Goal: Task Accomplishment & Management: Manage account settings

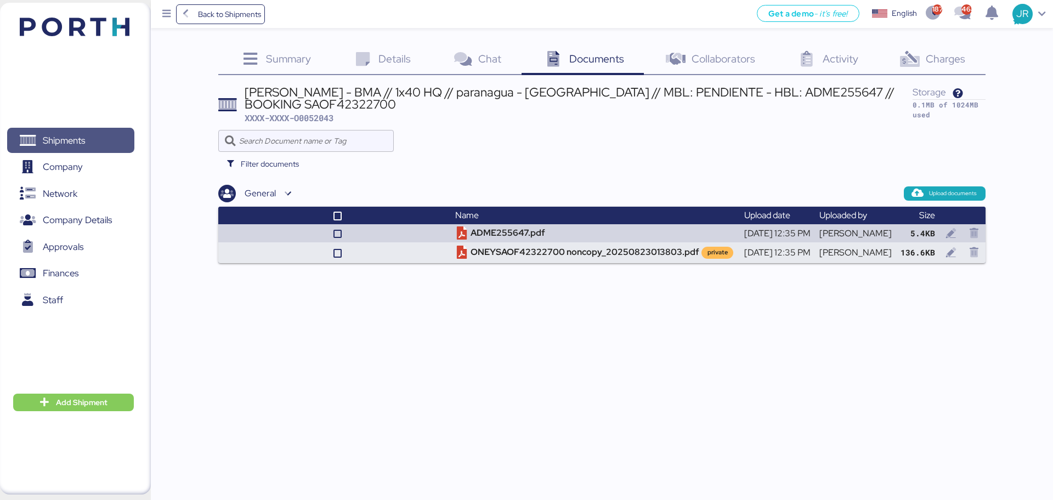
drag, startPoint x: 40, startPoint y: 145, endPoint x: 181, endPoint y: 5, distance: 198.6
click at [40, 145] on span "Shipments" at bounding box center [71, 141] width 118 height 16
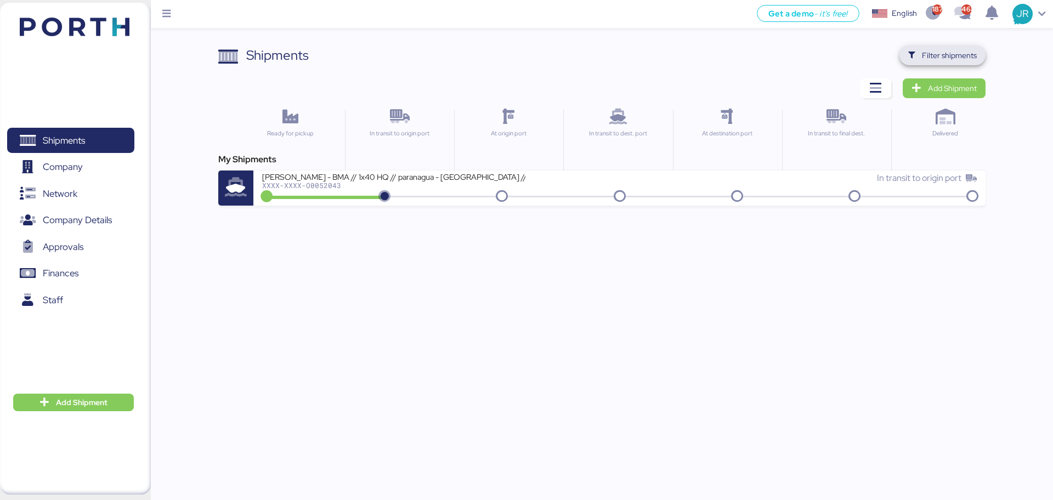
click at [939, 53] on span "Filter shipments" at bounding box center [949, 55] width 55 height 13
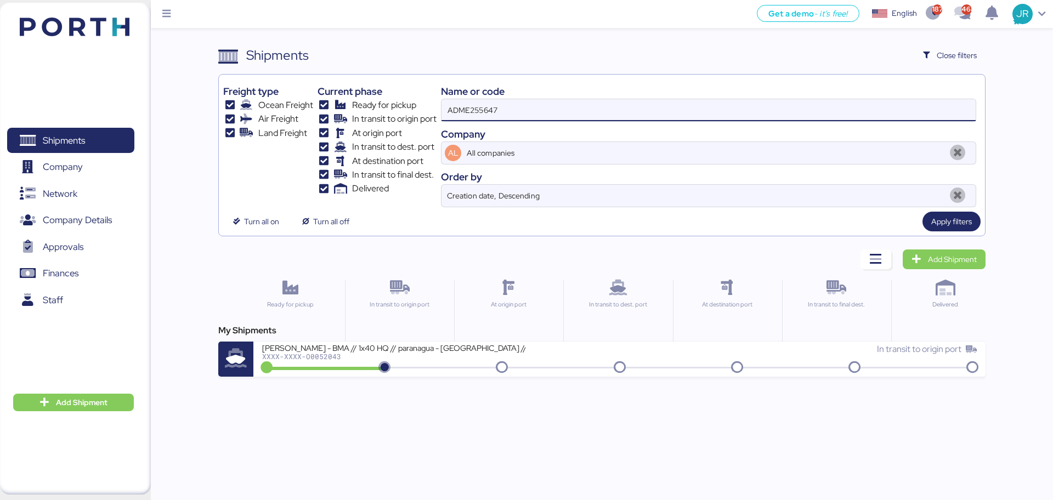
drag, startPoint x: 471, startPoint y: 115, endPoint x: 339, endPoint y: 115, distance: 131.7
click at [346, 115] on div "Freight type Ocean Freight Air Freight Land Freight Current phase Ready for pic…" at bounding box center [601, 143] width 757 height 128
paste input "O0052005"
type input "O0052005"
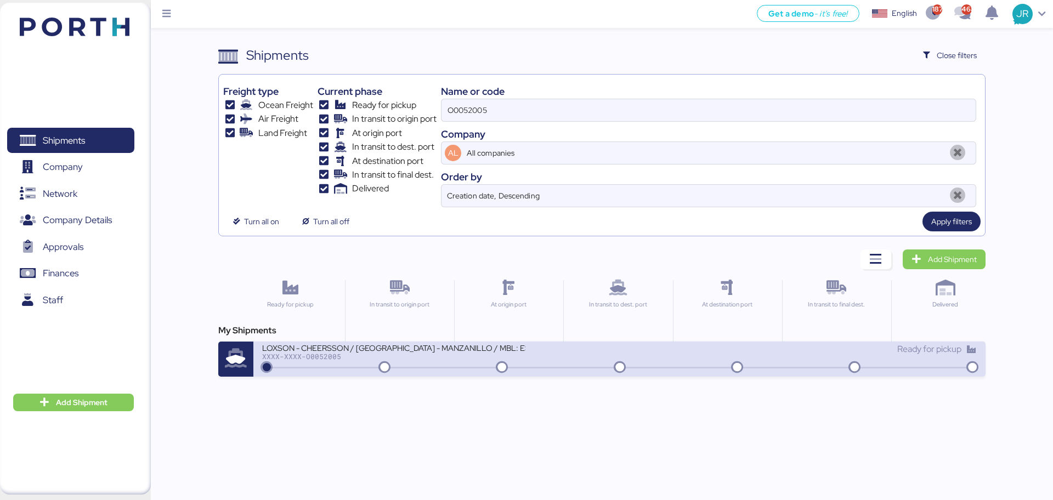
click at [325, 353] on div "XXXX-XXXX-O0052005" at bounding box center [393, 357] width 263 height 8
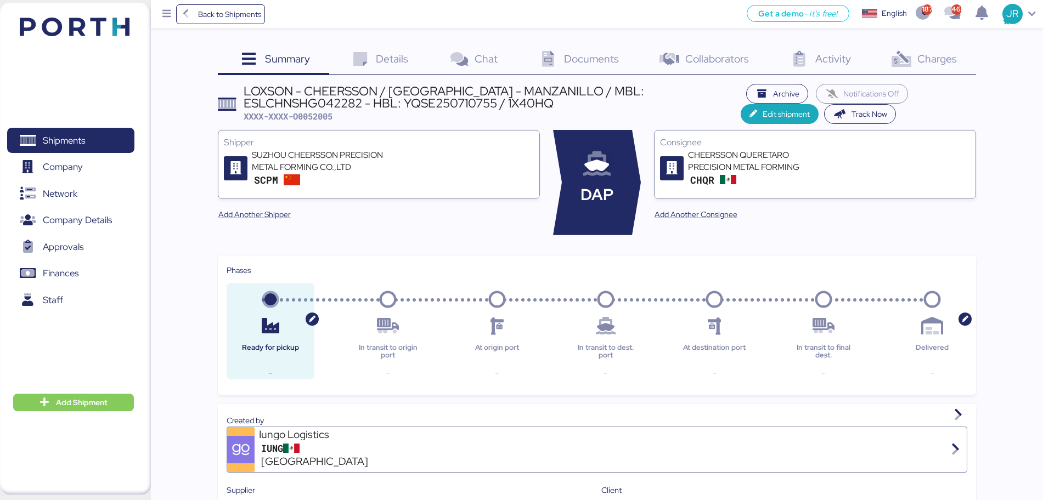
click at [954, 52] on span "Charges" at bounding box center [937, 59] width 40 height 14
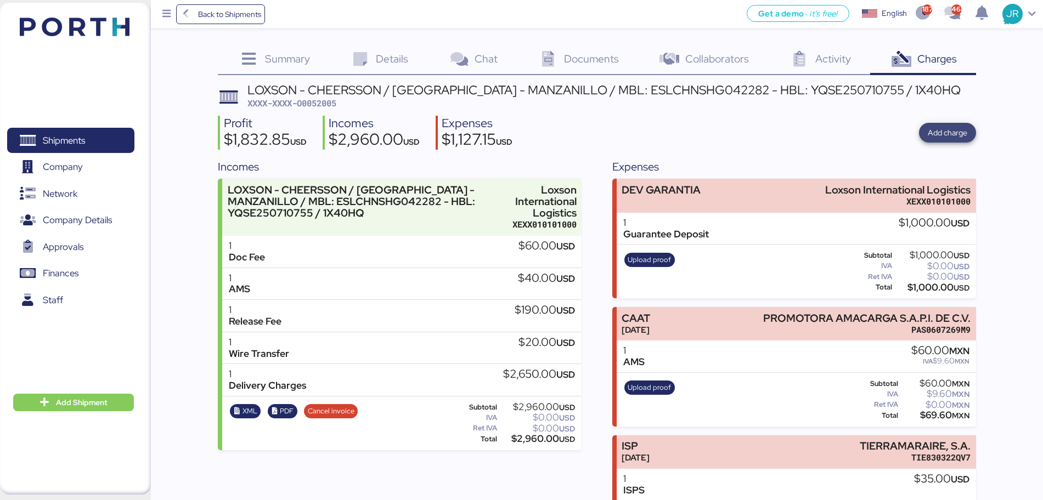
click at [954, 133] on span "Add charge" at bounding box center [948, 132] width 40 height 13
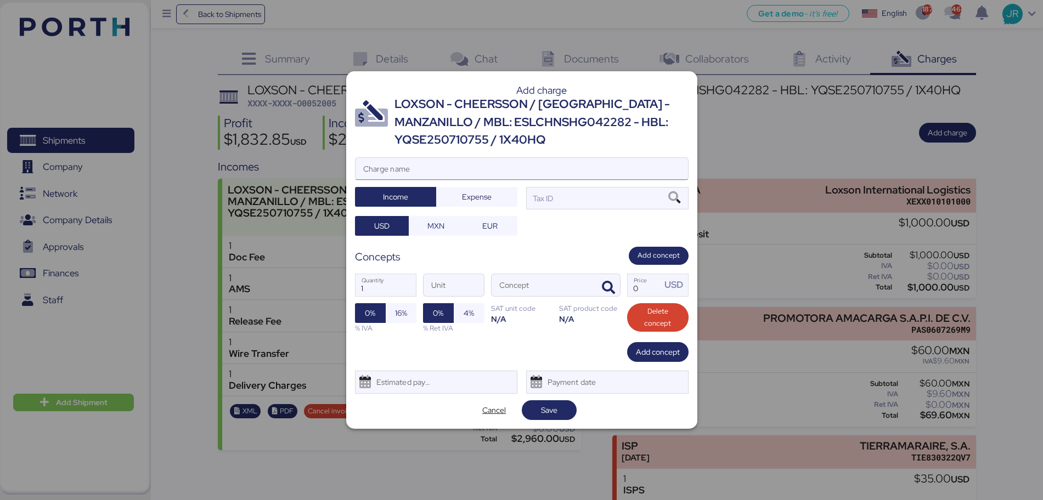
click at [484, 162] on input "Charge name" at bounding box center [522, 169] width 332 height 22
type input "FLETE TERRESTRE"
drag, startPoint x: 468, startPoint y: 201, endPoint x: 444, endPoint y: 219, distance: 30.1
click at [467, 202] on span "Expense" at bounding box center [477, 196] width 30 height 13
click at [439, 226] on span "MXN" at bounding box center [435, 225] width 17 height 13
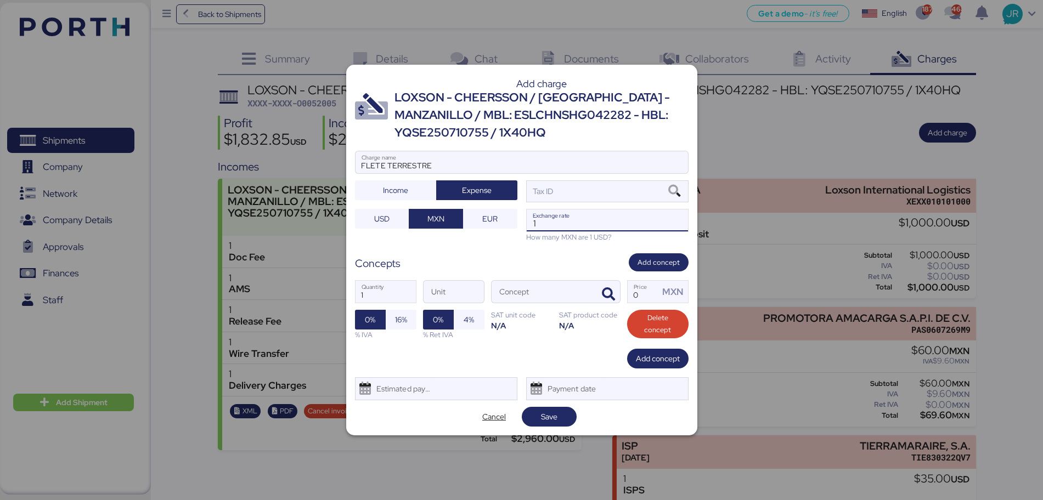
click at [557, 223] on input "1" at bounding box center [607, 221] width 161 height 22
paste input "18.7668"
type input "18.7668"
click at [675, 195] on icon at bounding box center [674, 191] width 19 height 12
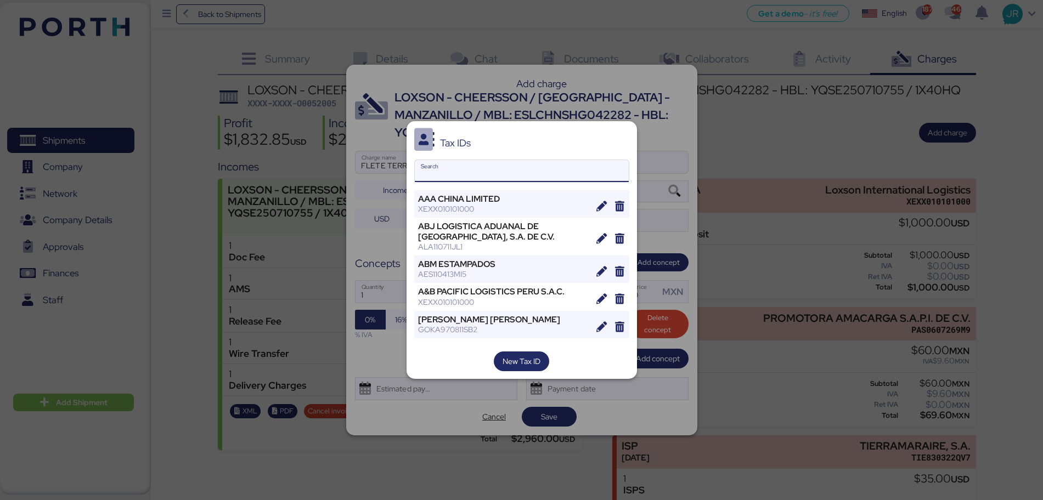
click at [457, 174] on input "Search" at bounding box center [522, 171] width 214 height 22
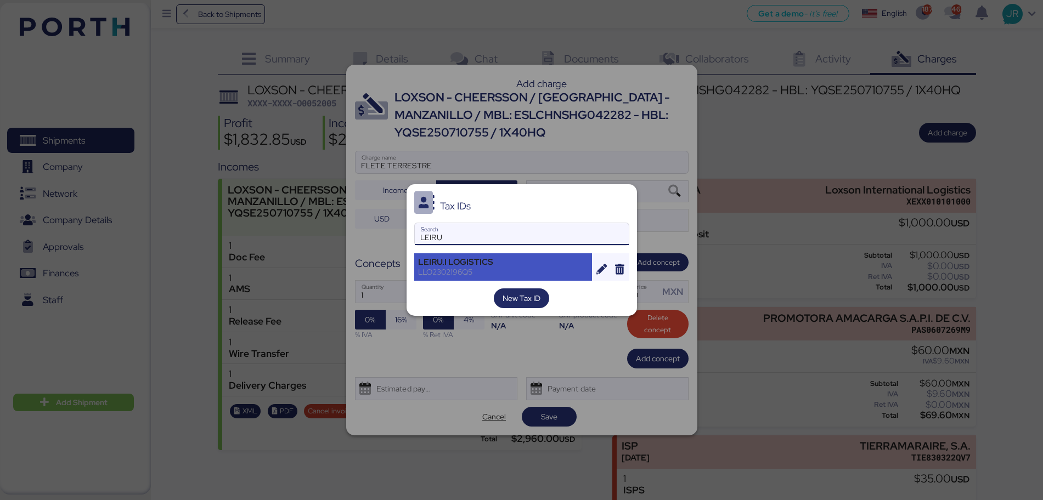
type input "LEIRU"
click at [483, 266] on div "LEIRU.I LOGISTICS" at bounding box center [503, 262] width 171 height 10
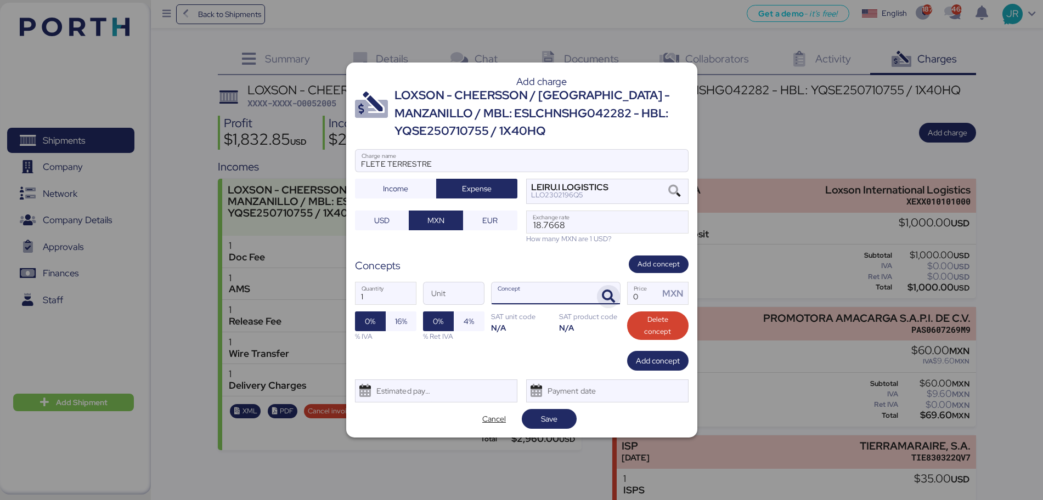
click at [600, 294] on span "button" at bounding box center [608, 296] width 23 height 23
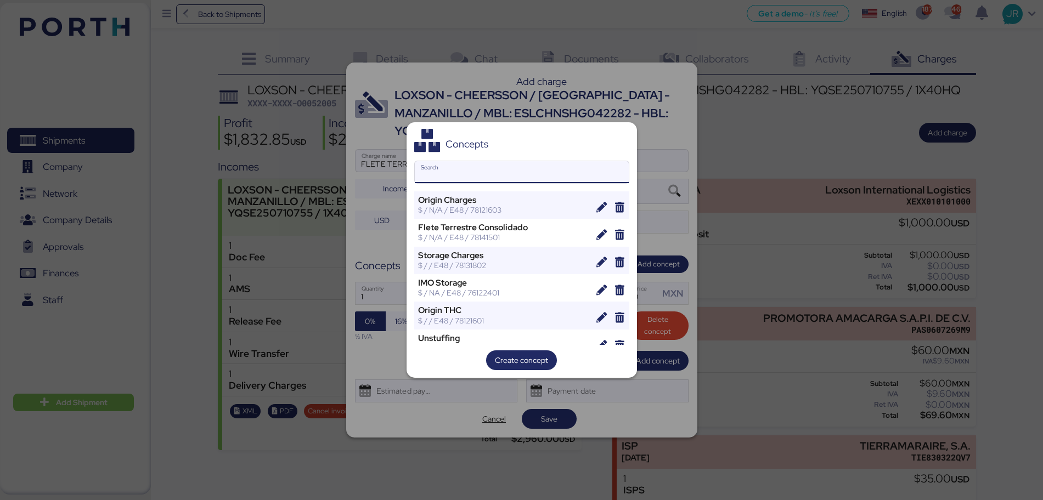
click at [470, 165] on input "Search" at bounding box center [522, 172] width 214 height 22
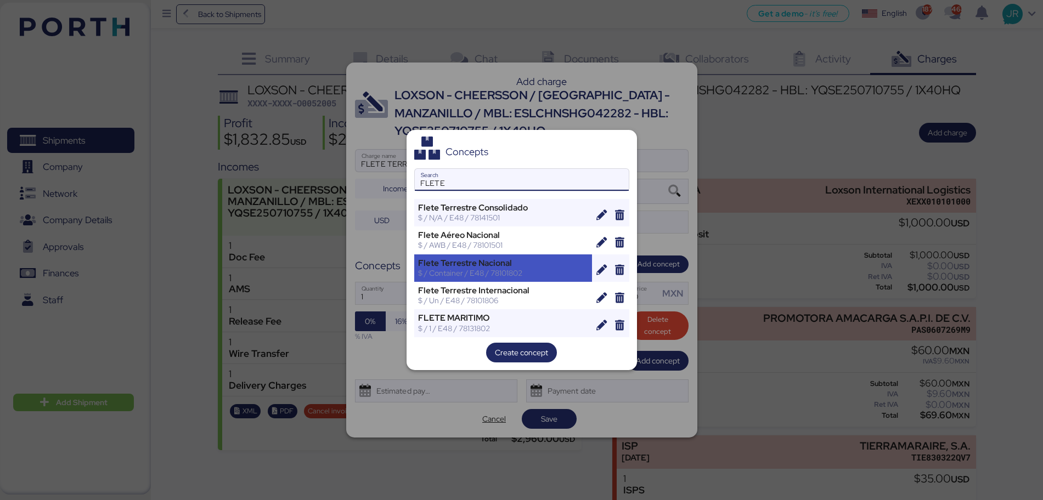
type input "FLETE"
click at [501, 270] on div "$ / Container / E48 / 78101802" at bounding box center [503, 273] width 171 height 10
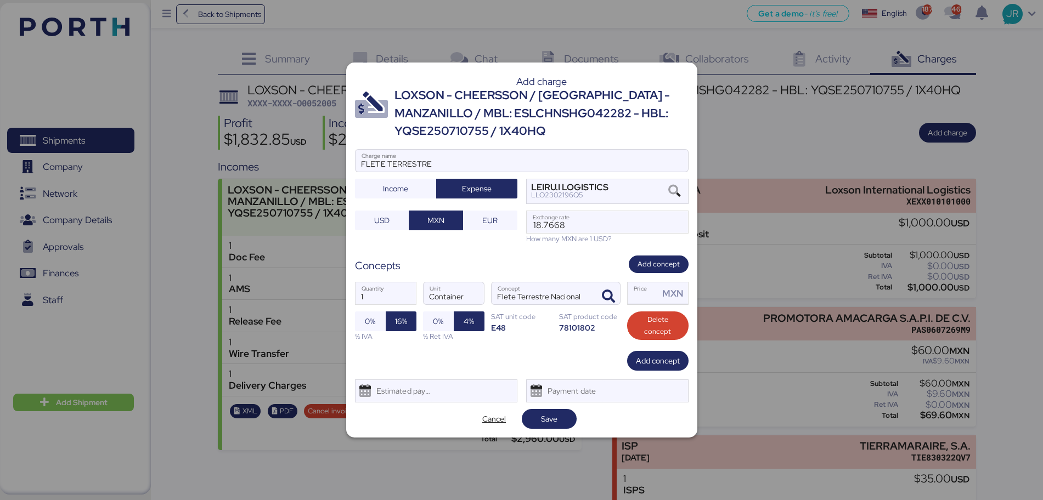
click at [647, 294] on input "Price MXN" at bounding box center [644, 294] width 32 height 22
type input "1"
click at [542, 421] on span "Save" at bounding box center [549, 419] width 16 height 13
